Goal: Information Seeking & Learning: Learn about a topic

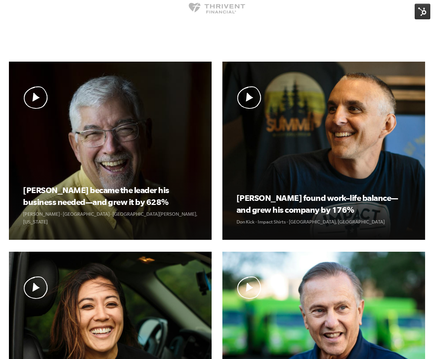
scroll to position [245, 0]
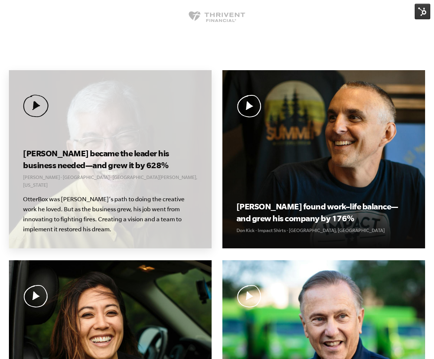
click at [86, 170] on h3 "[PERSON_NAME] became the leader his business needed—and grew it by 628%" at bounding box center [110, 160] width 175 height 24
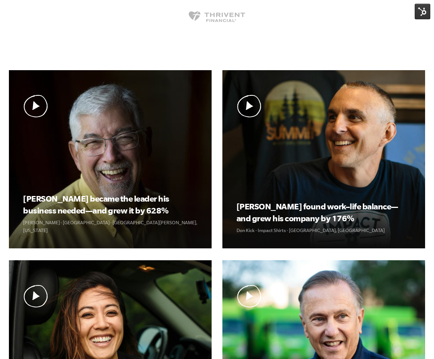
scroll to position [245, 0]
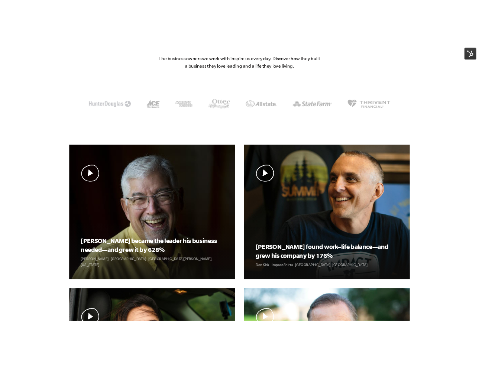
scroll to position [159, 0]
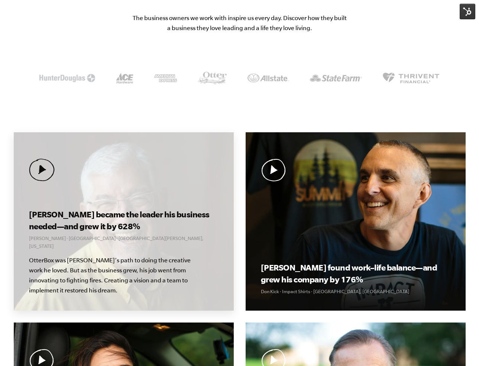
click at [197, 190] on div "[PERSON_NAME] became the leader his business needed—and grew it by 628% [PERSON…" at bounding box center [124, 221] width 220 height 178
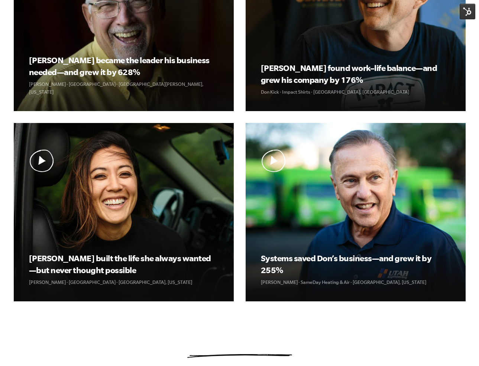
scroll to position [308, 0]
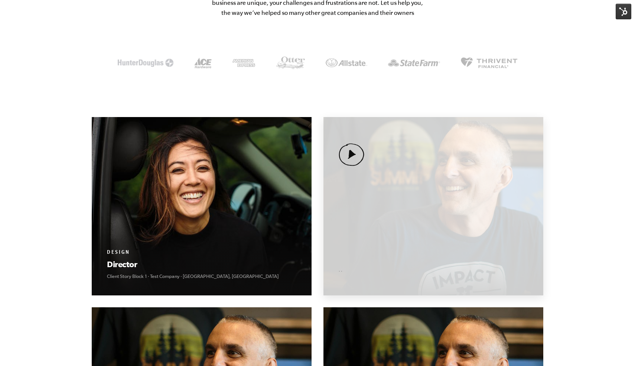
scroll to position [184, 0]
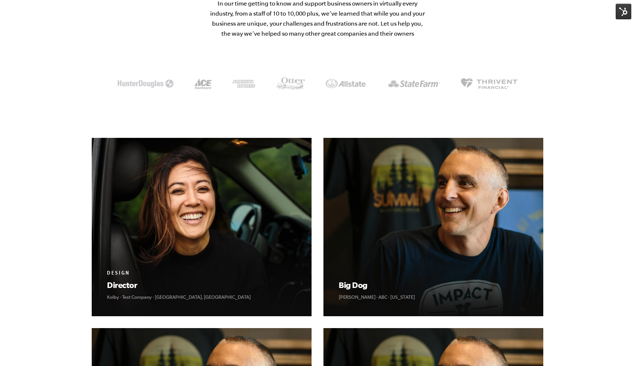
scroll to position [218, 0]
